Goal: Find contact information: Find contact information

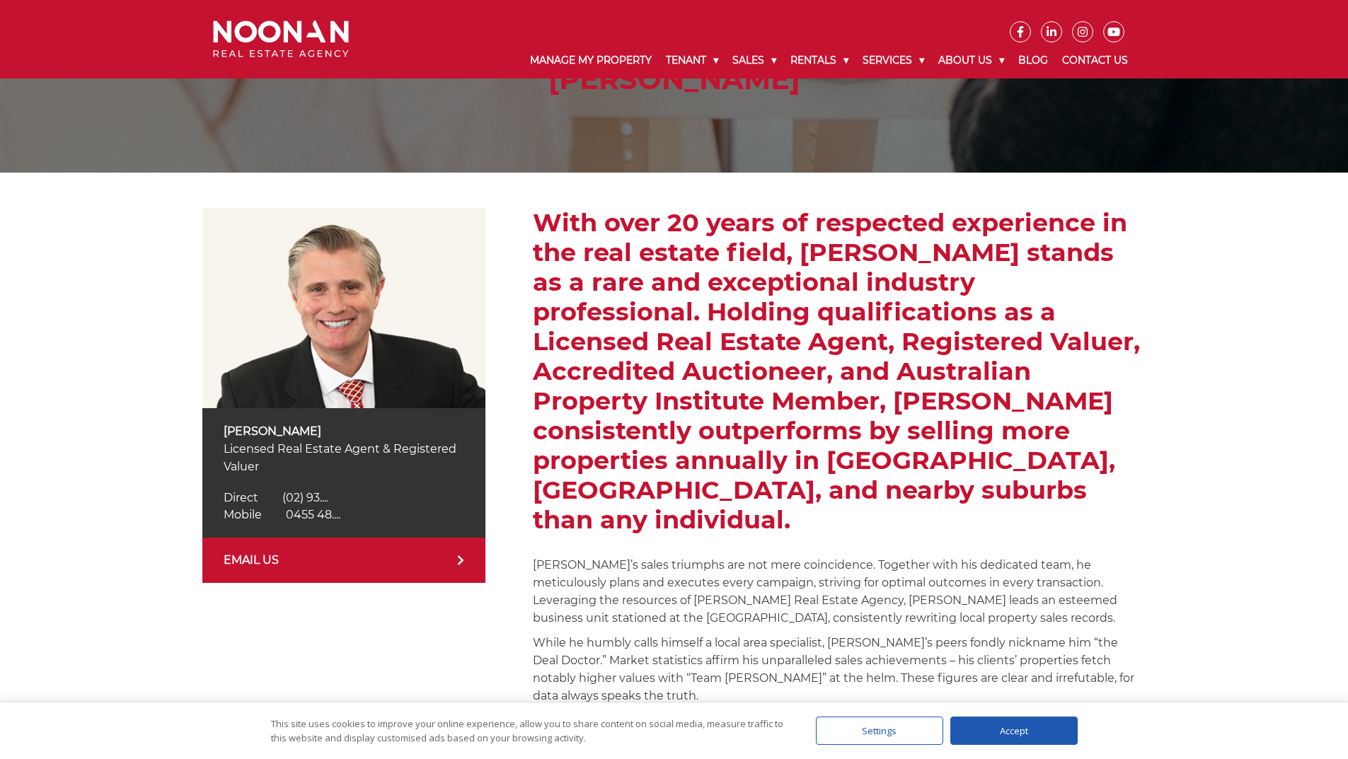
scroll to position [283, 0]
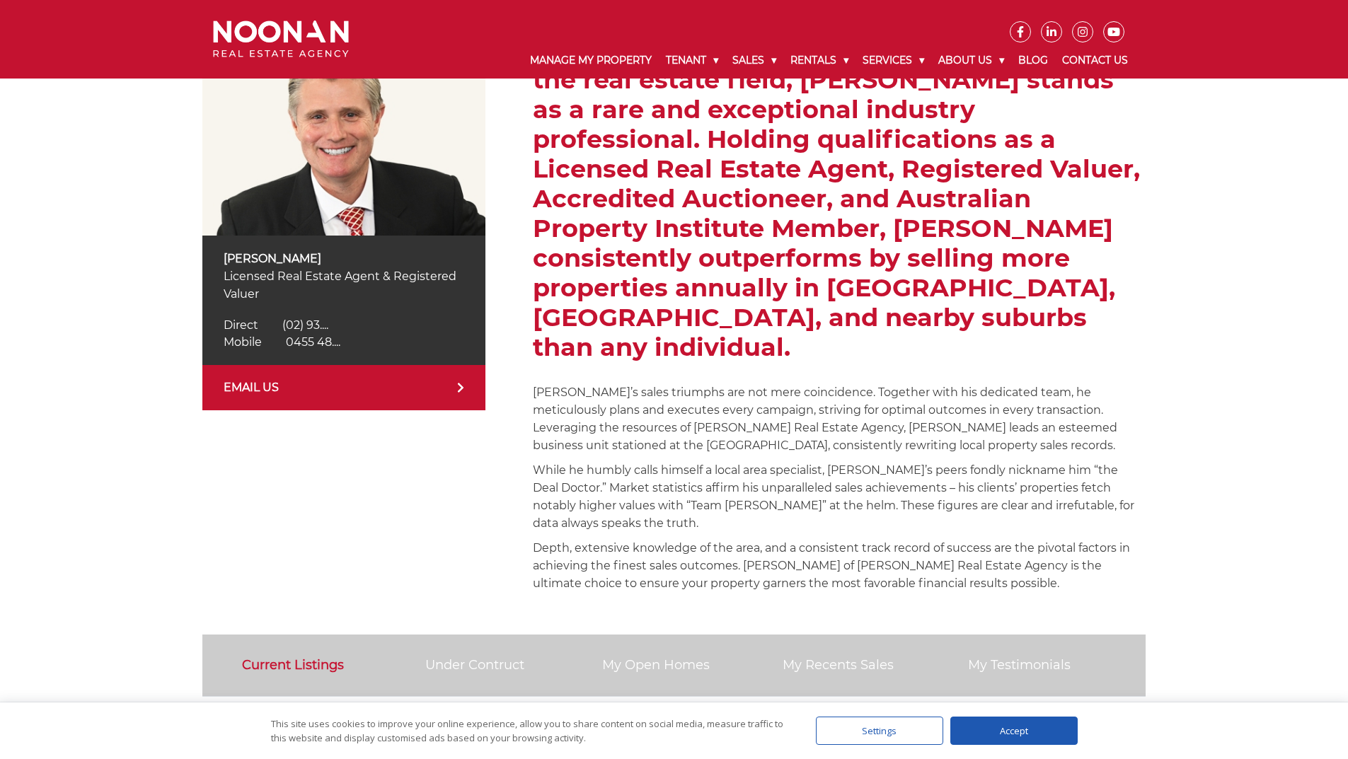
click at [444, 387] on link "EMAIL US" at bounding box center [343, 387] width 283 height 45
click at [441, 390] on link "EMAIL US" at bounding box center [343, 387] width 283 height 45
click at [981, 738] on div "Accept" at bounding box center [1013, 731] width 127 height 28
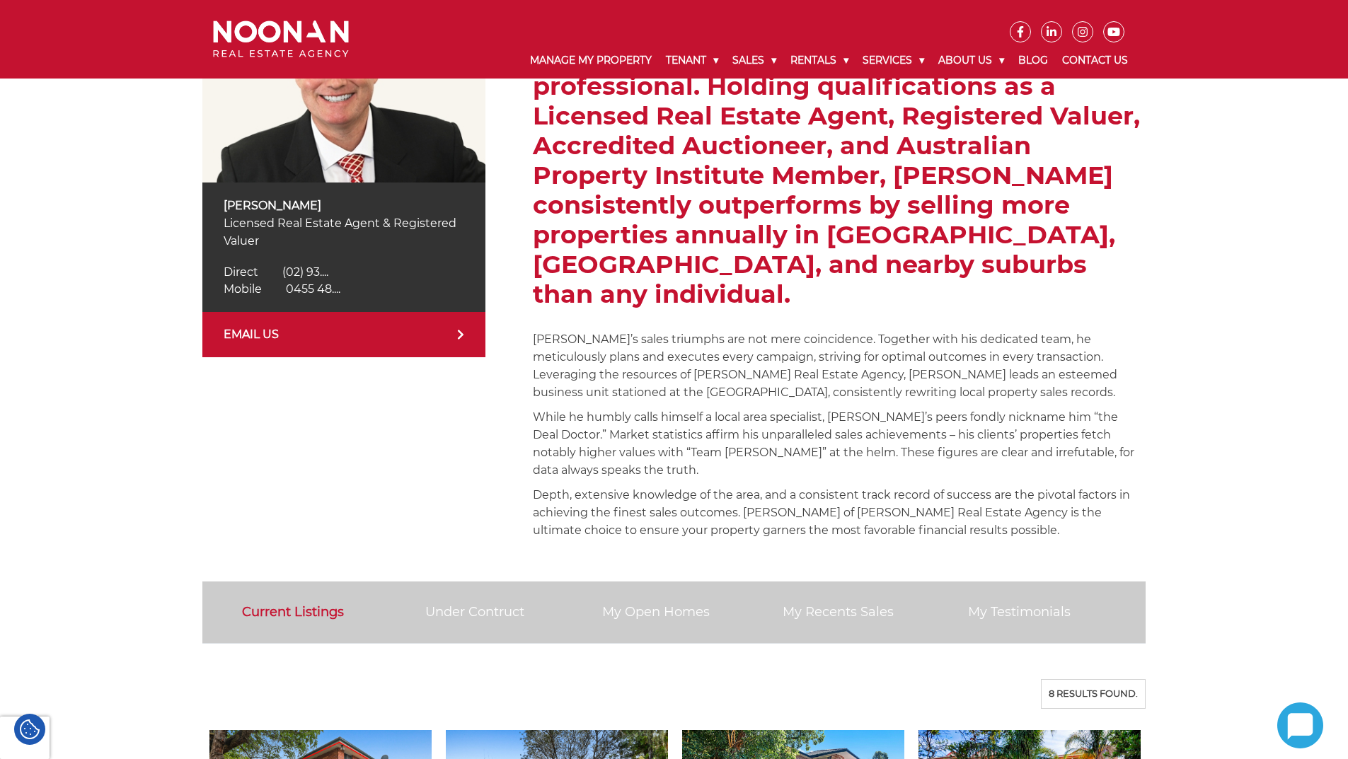
scroll to position [566, 0]
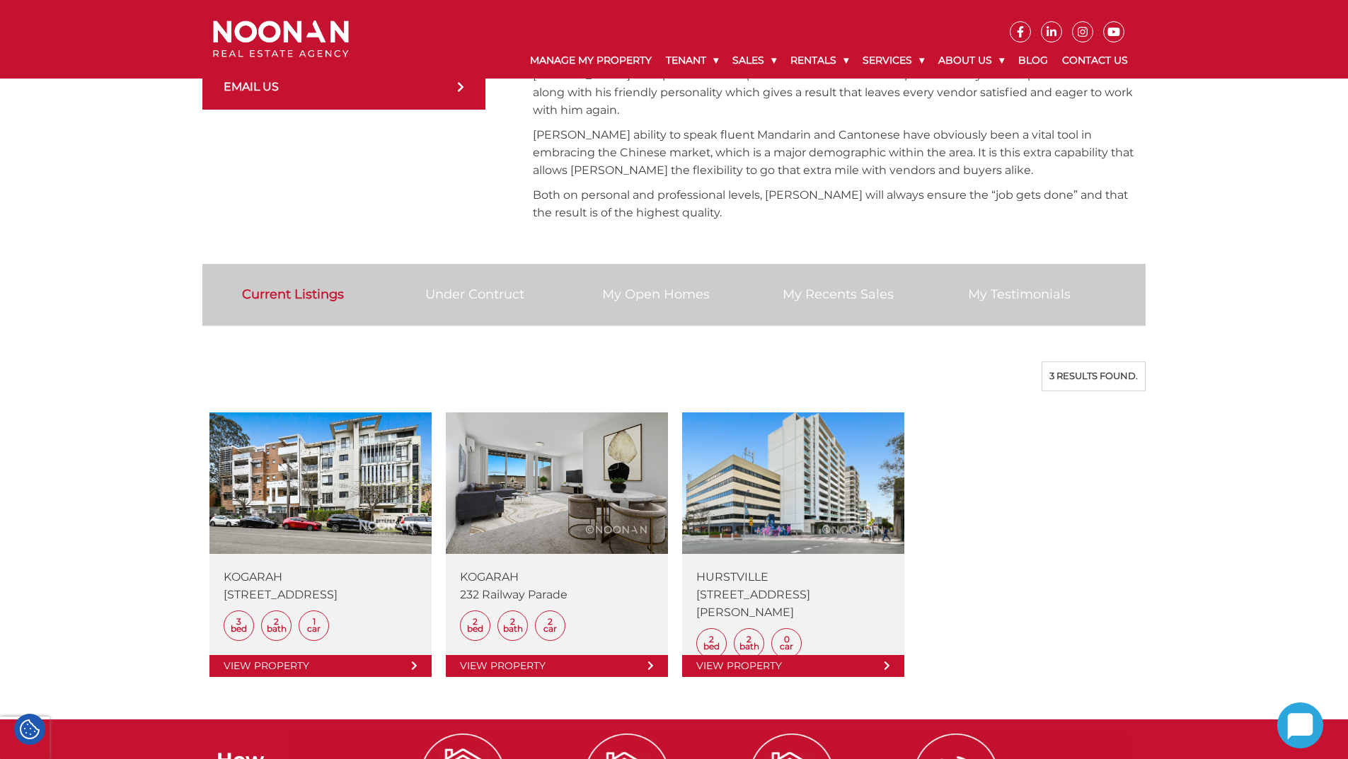
scroll to position [637, 0]
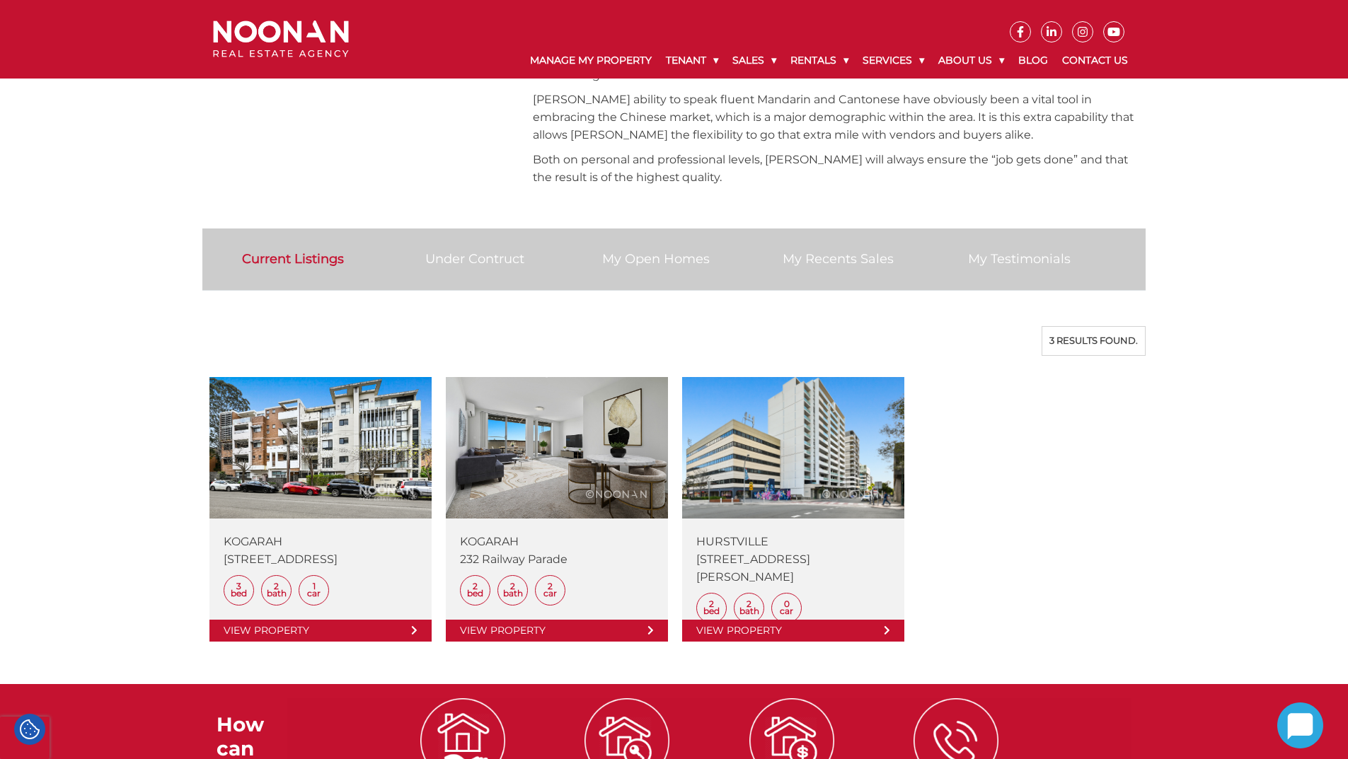
click at [496, 251] on link "Under Contruct" at bounding box center [474, 259] width 99 height 16
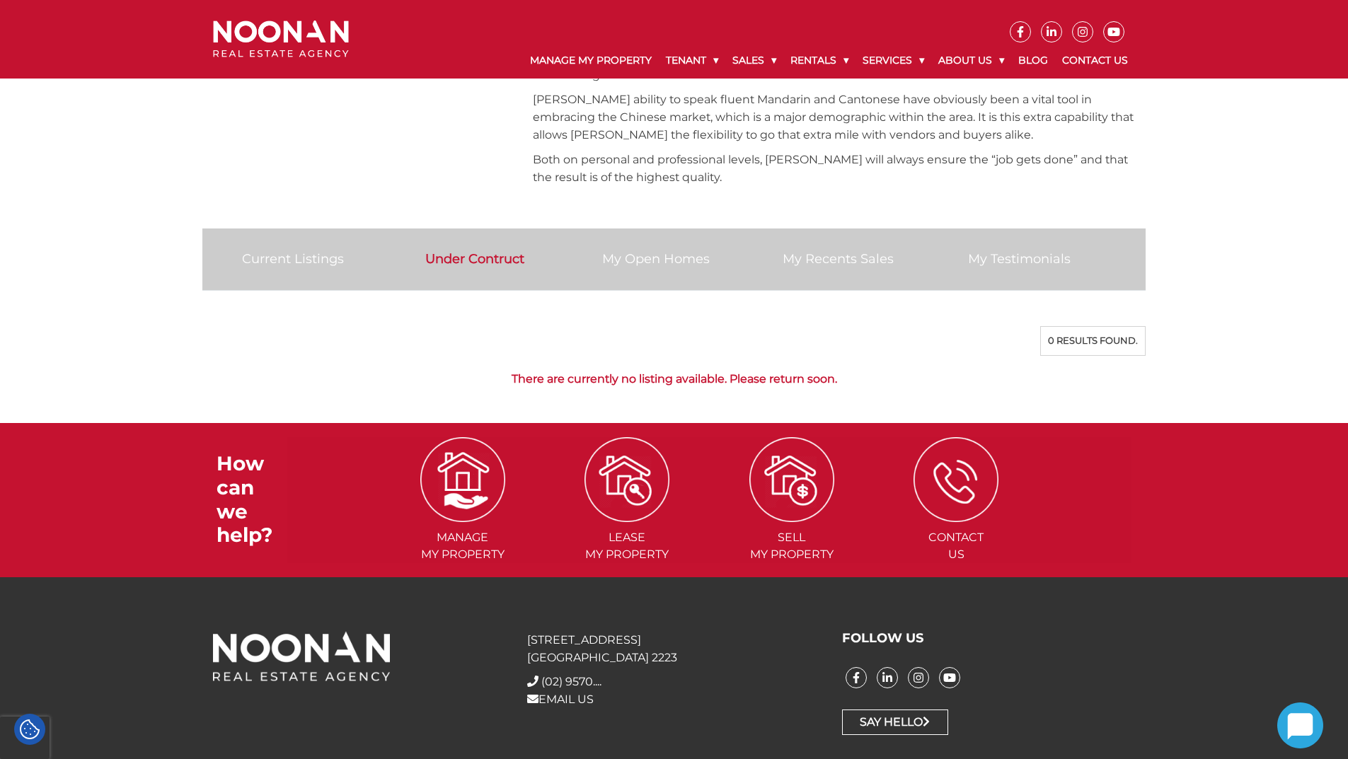
scroll to position [608, 0]
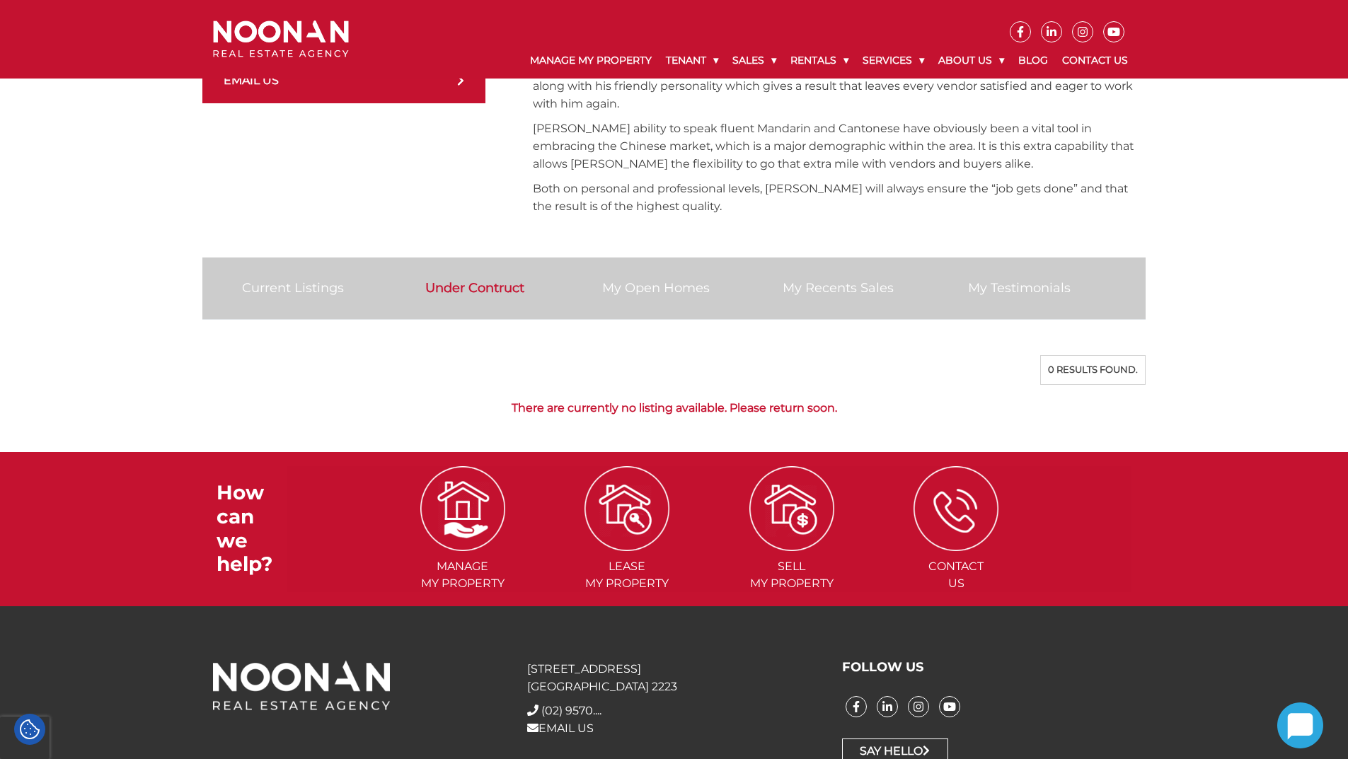
click at [860, 280] on link "My Recents Sales" at bounding box center [837, 288] width 111 height 16
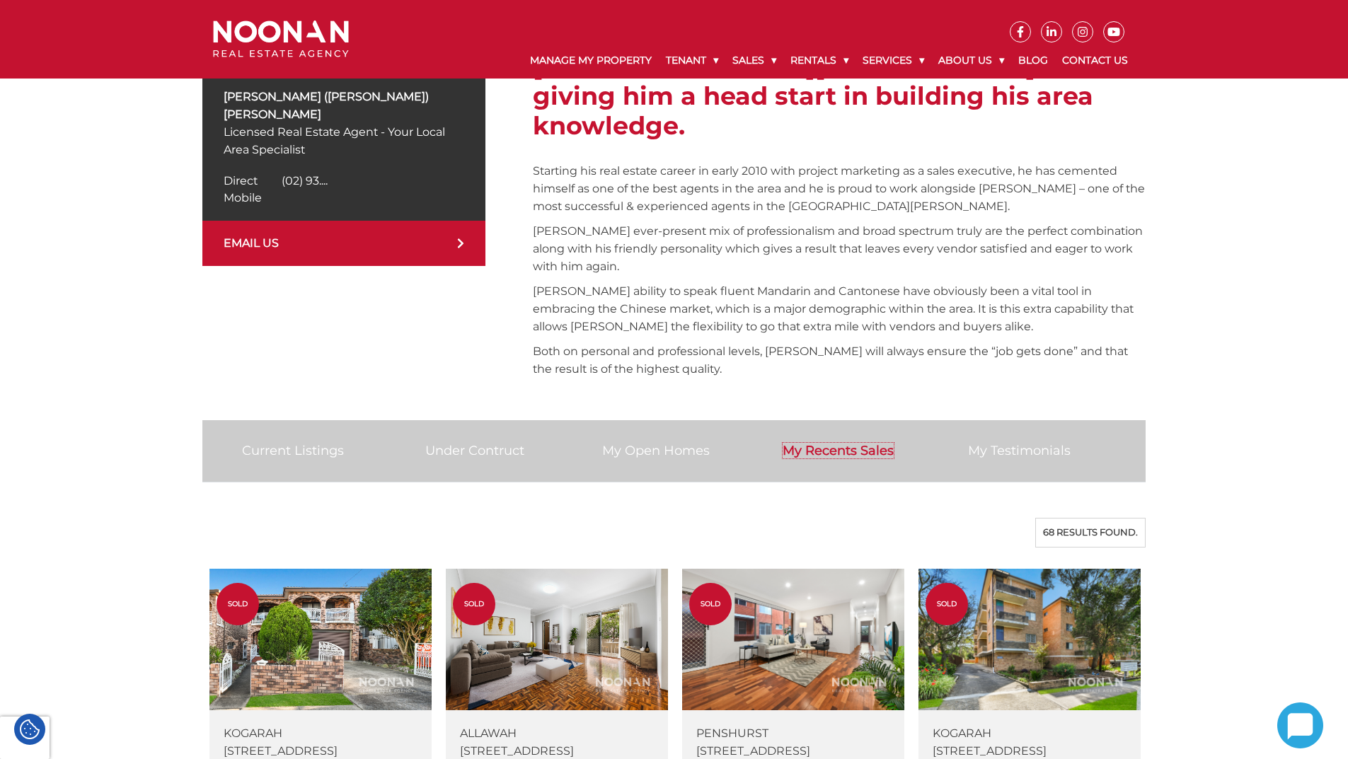
scroll to position [112, 0]
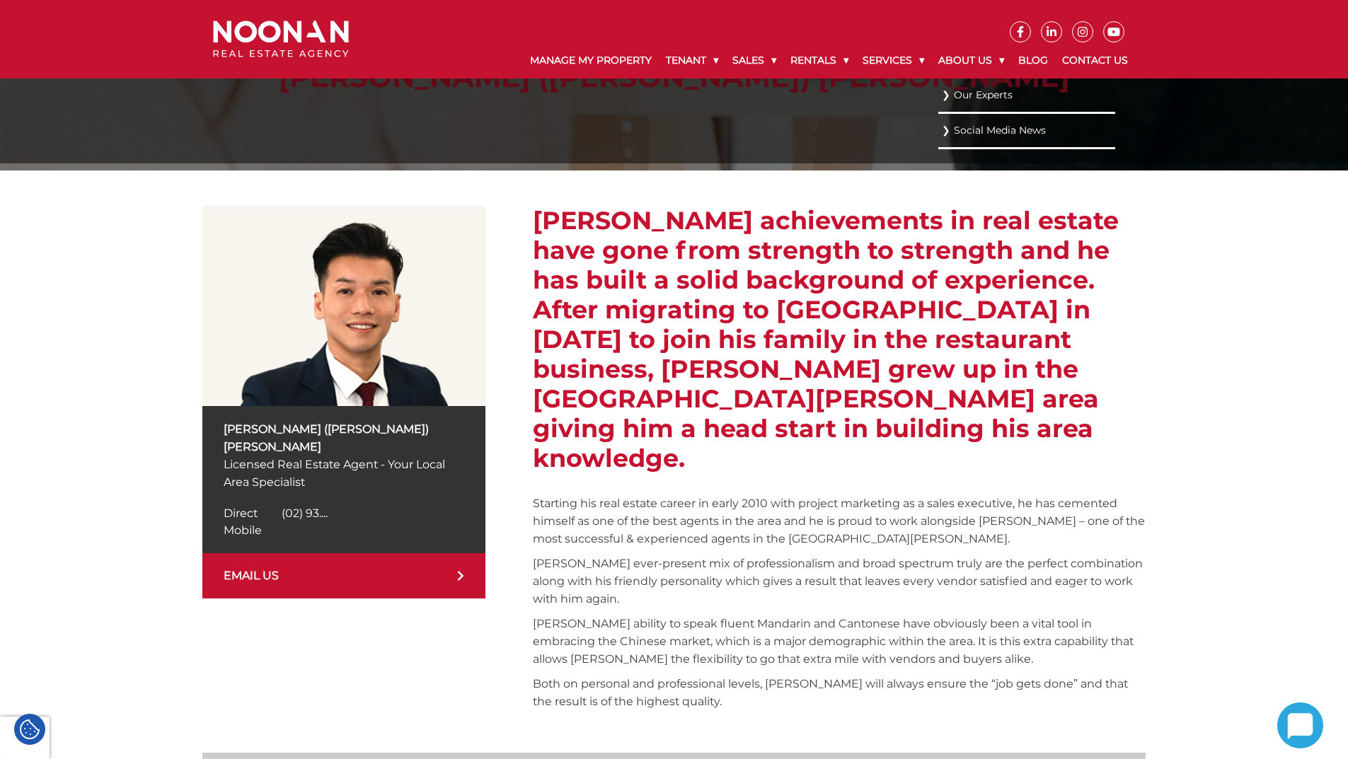
click at [965, 97] on link "Our Experts" at bounding box center [1027, 95] width 170 height 19
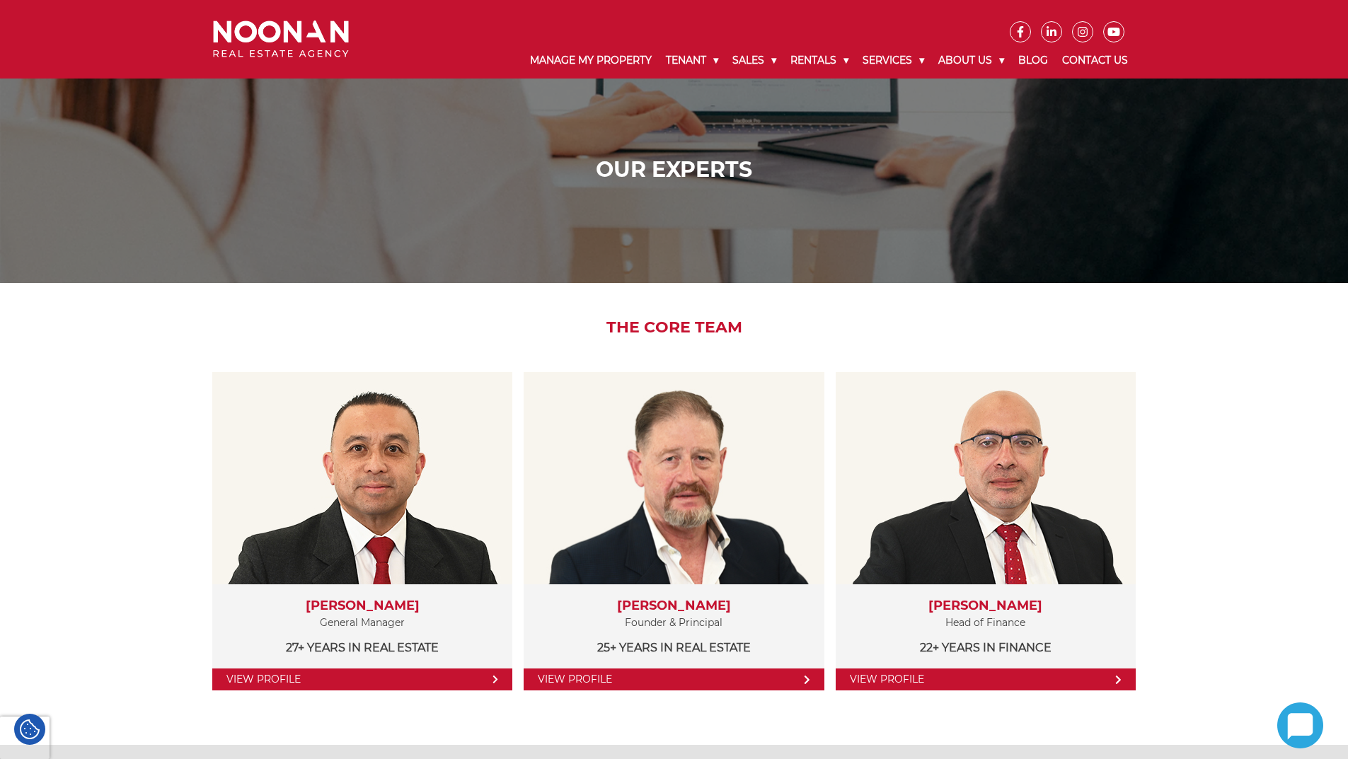
drag, startPoint x: 147, startPoint y: 459, endPoint x: 143, endPoint y: 161, distance: 298.5
